Goal: Download file/media

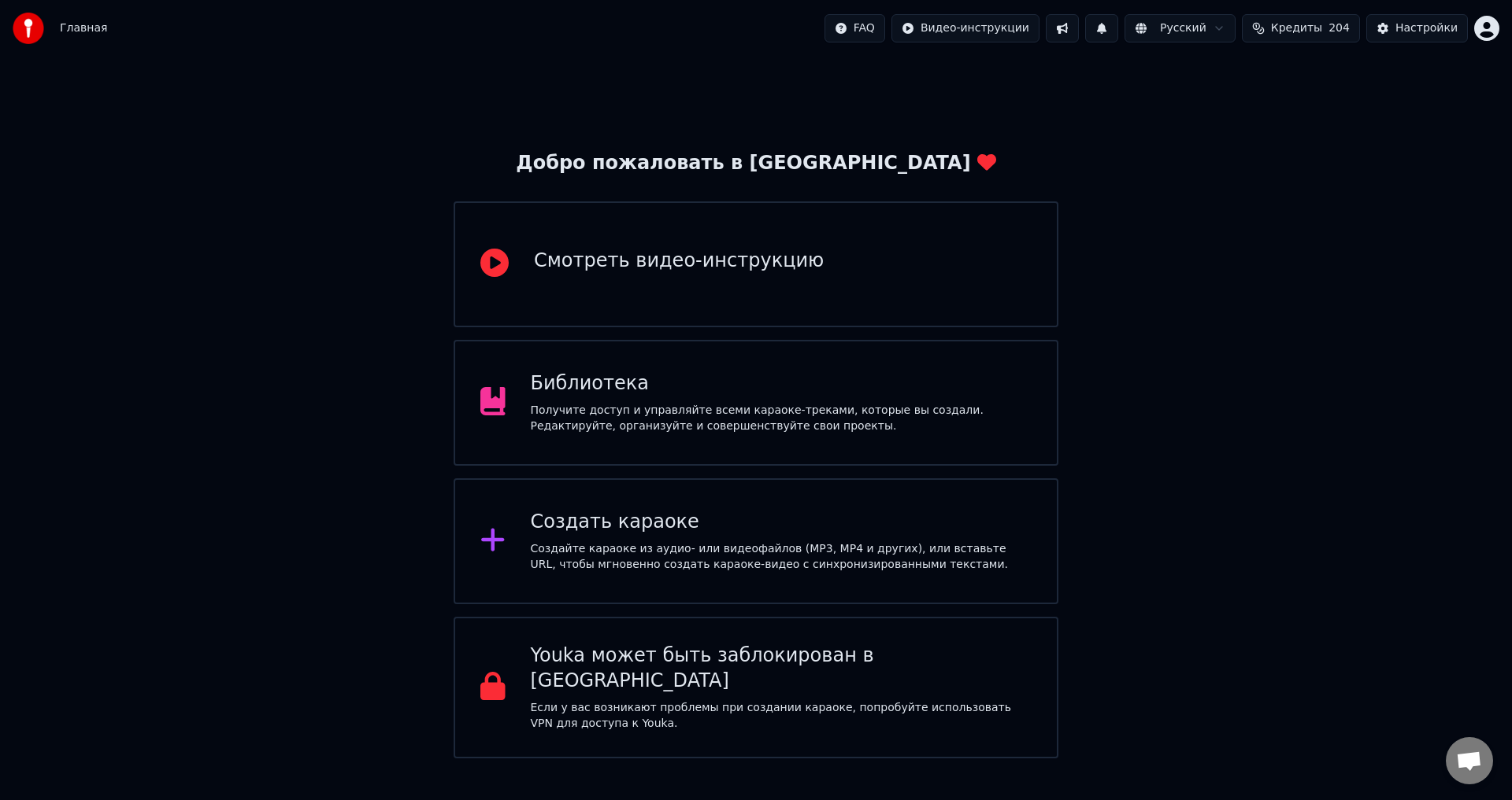
click at [646, 406] on div "Получите доступ и управляйте всеми караоке-треками, которые вы создали. Редакти…" at bounding box center [782, 419] width 502 height 31
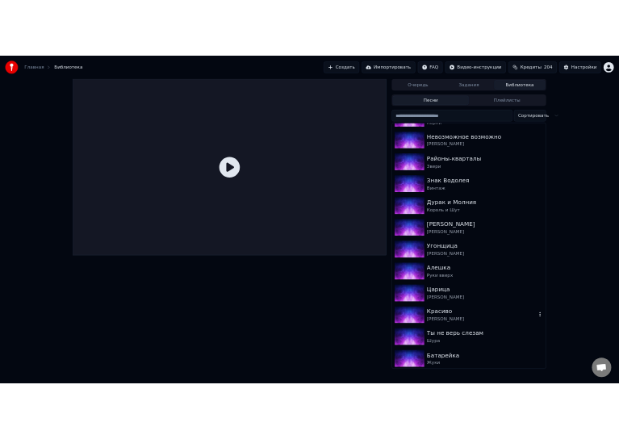
scroll to position [97, 0]
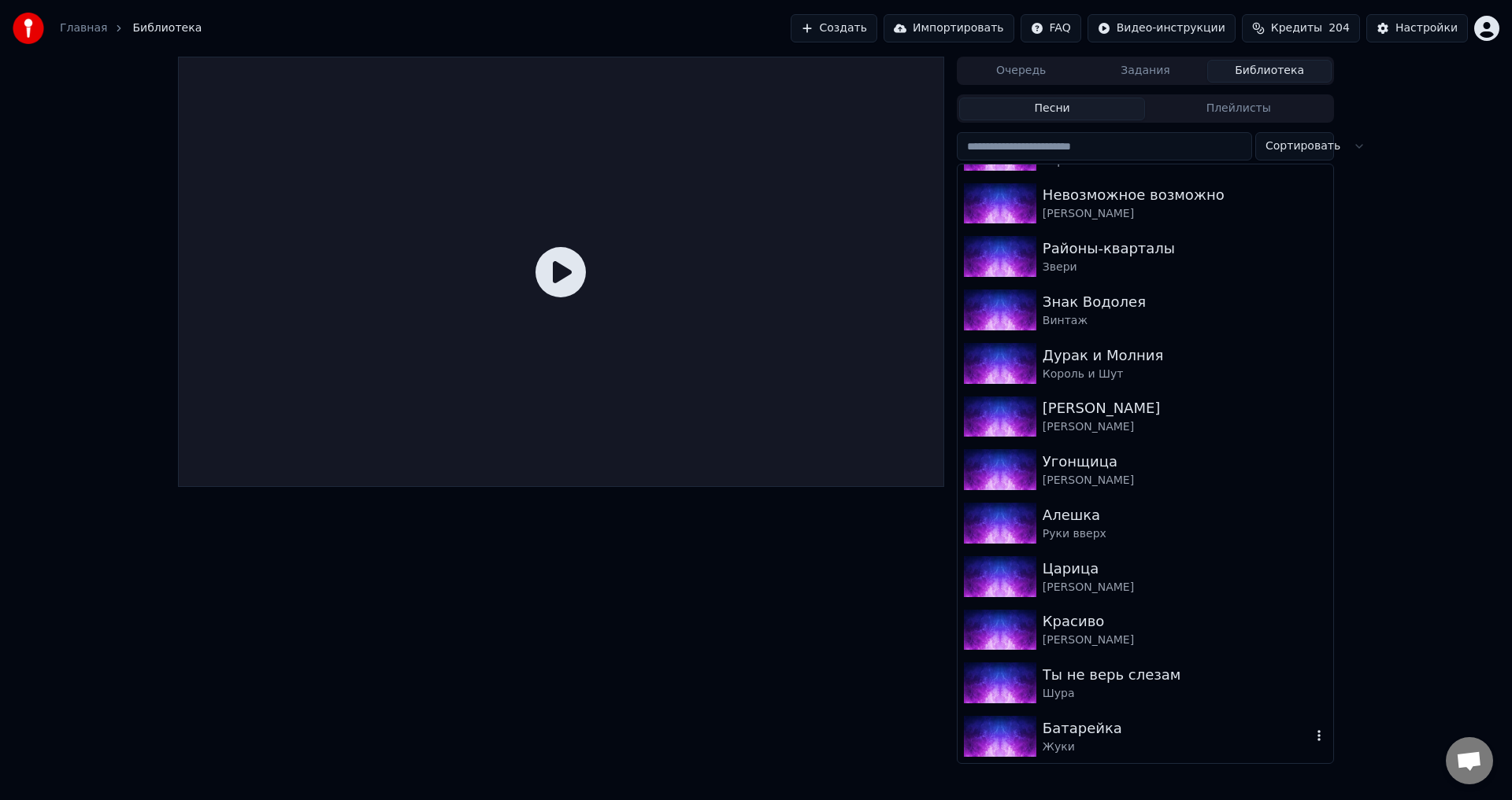
click at [1110, 725] on div "Батарейка" at bounding box center [1176, 729] width 268 height 22
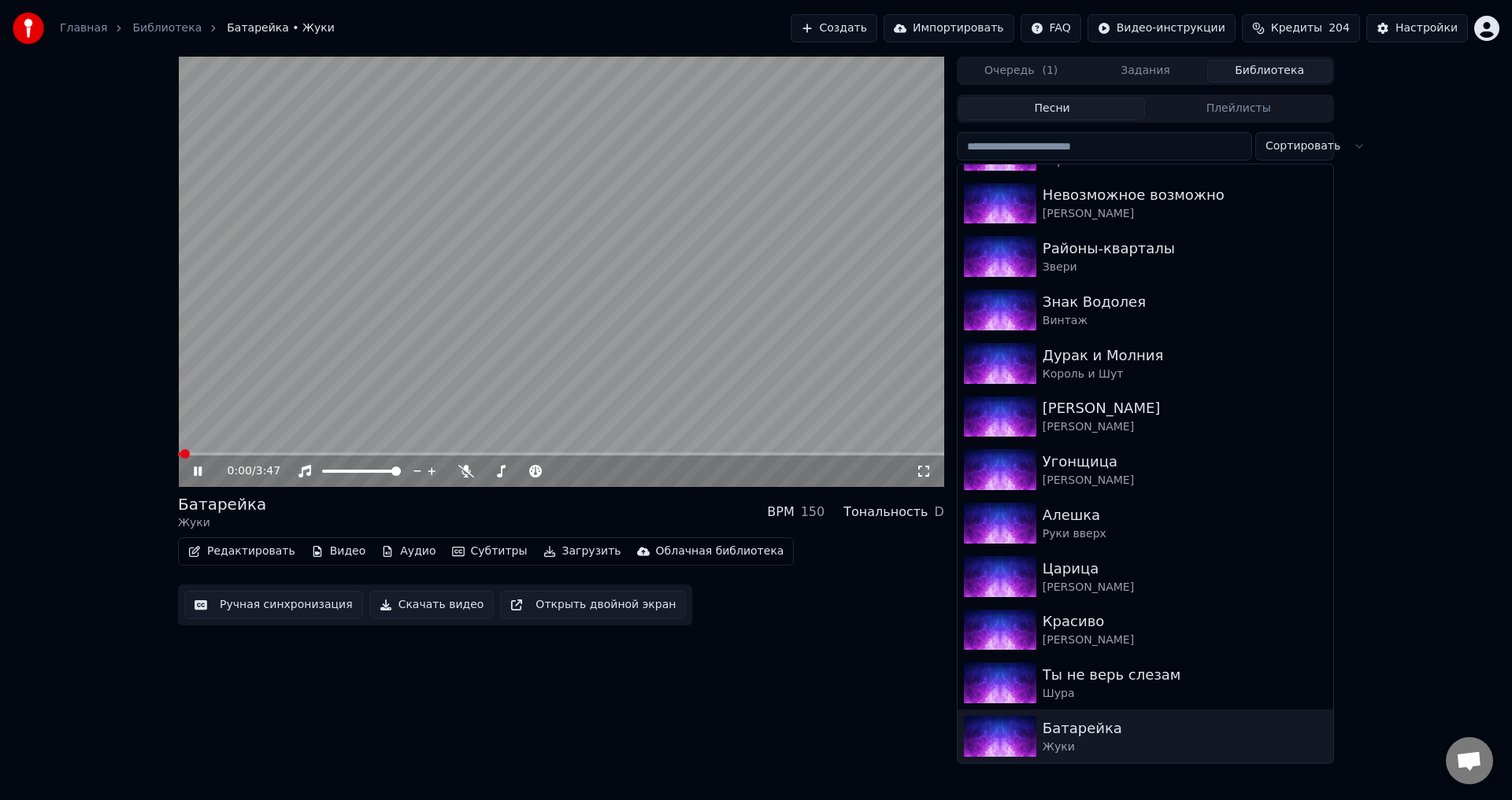
click at [593, 321] on video at bounding box center [560, 271] width 766 height 430
click at [556, 551] on button "Загрузить" at bounding box center [582, 551] width 91 height 22
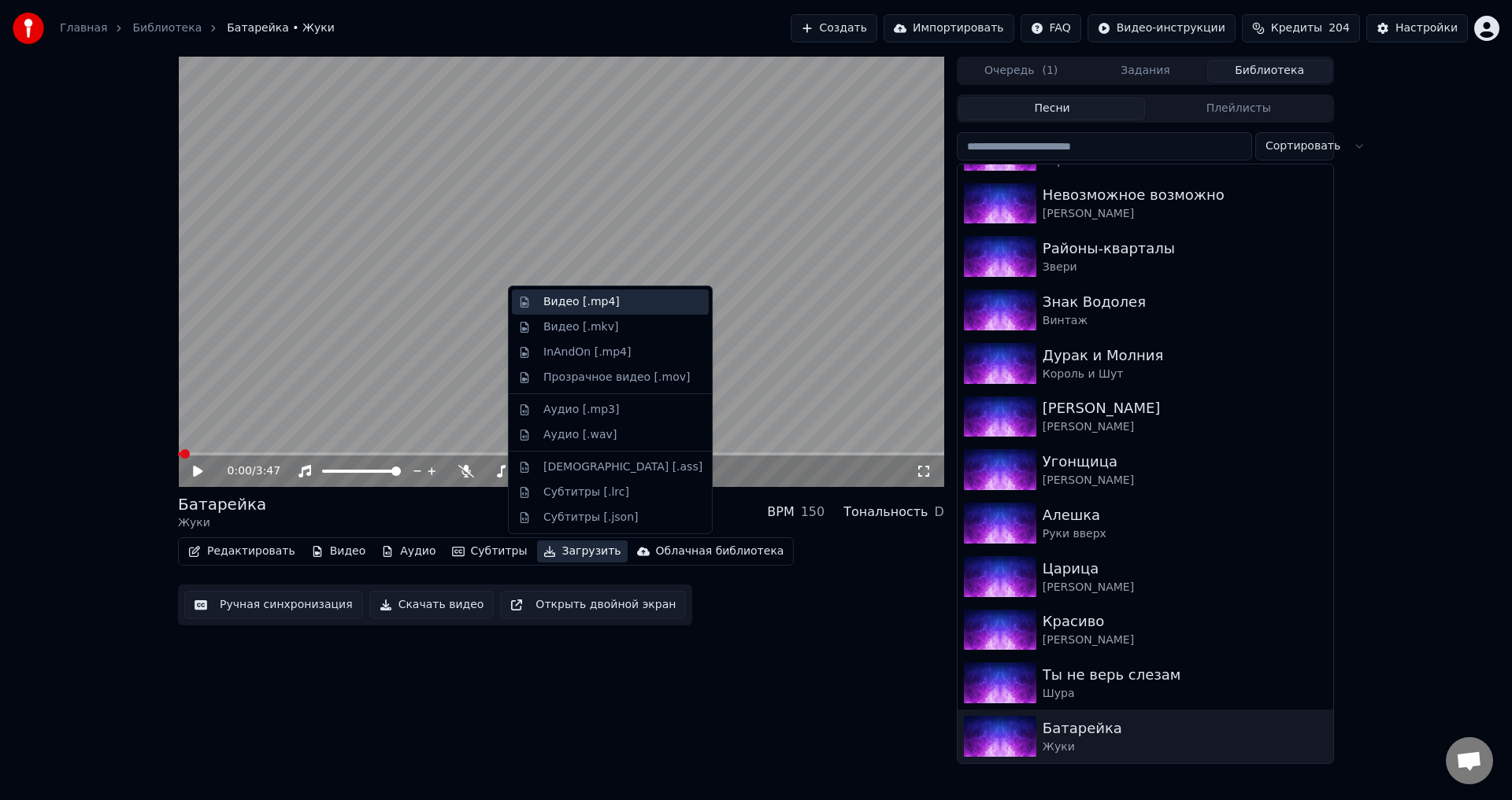
click at [628, 303] on div "Видео [.mp4]" at bounding box center [623, 302] width 159 height 16
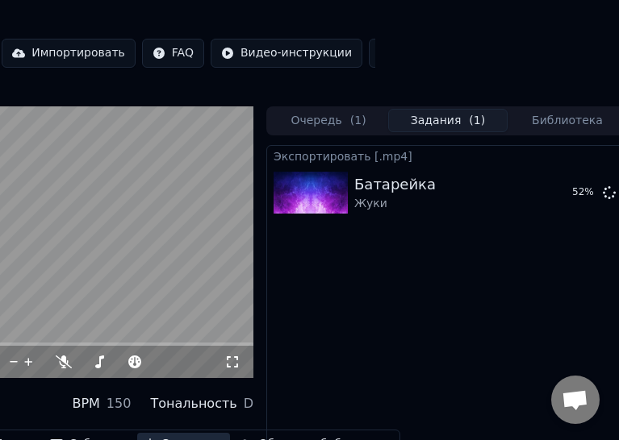
scroll to position [0, 254]
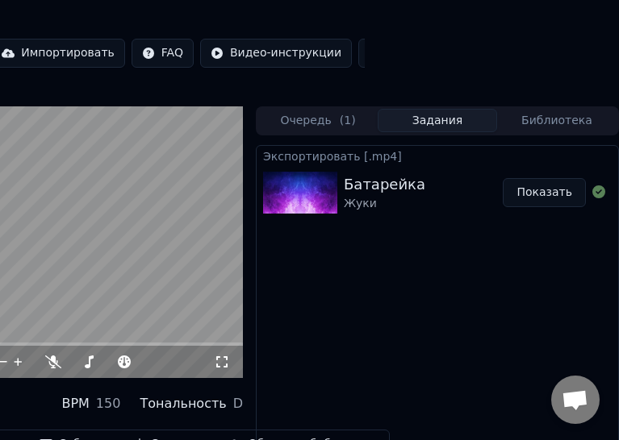
click at [540, 193] on button "Показать" at bounding box center [544, 192] width 83 height 29
